Goal: Task Accomplishment & Management: Use online tool/utility

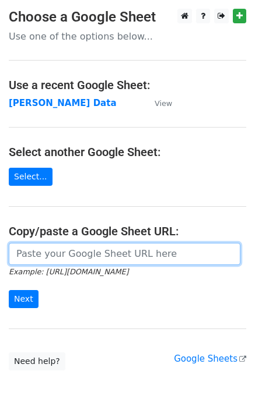
click at [44, 253] on input "url" at bounding box center [124, 254] width 231 height 22
paste input "https://docs.google.com/spreadsheets/d/1Ken92x-fsdBwPq8425uLzeon7QAVa5789UdLiBg…"
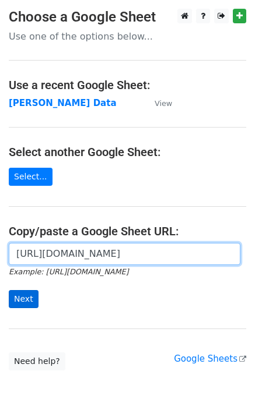
scroll to position [0, 348]
type input "https://docs.google.com/spreadsheets/d/1Ken92x-fsdBwPq8425uLzeon7QAVa5789UdLiBg…"
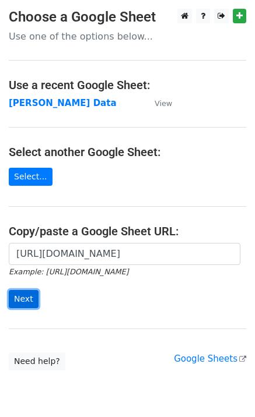
scroll to position [0, 0]
click at [26, 297] on input "Next" at bounding box center [24, 299] width 30 height 18
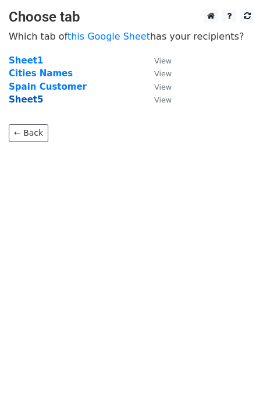
click at [21, 101] on strong "Sheet5" at bounding box center [26, 99] width 34 height 10
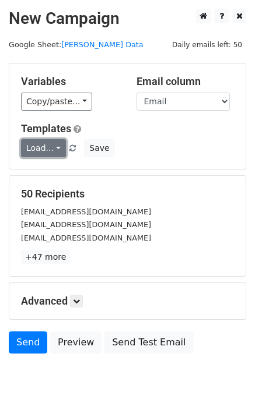
click at [37, 149] on link "Load..." at bounding box center [43, 148] width 45 height 18
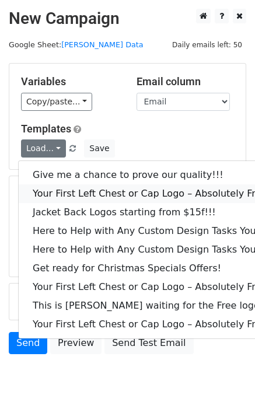
click at [98, 195] on link "Your First Left Chest or Cap Logo – Absolutely Free" at bounding box center [158, 193] width 278 height 19
